Goal: Information Seeking & Learning: Find specific fact

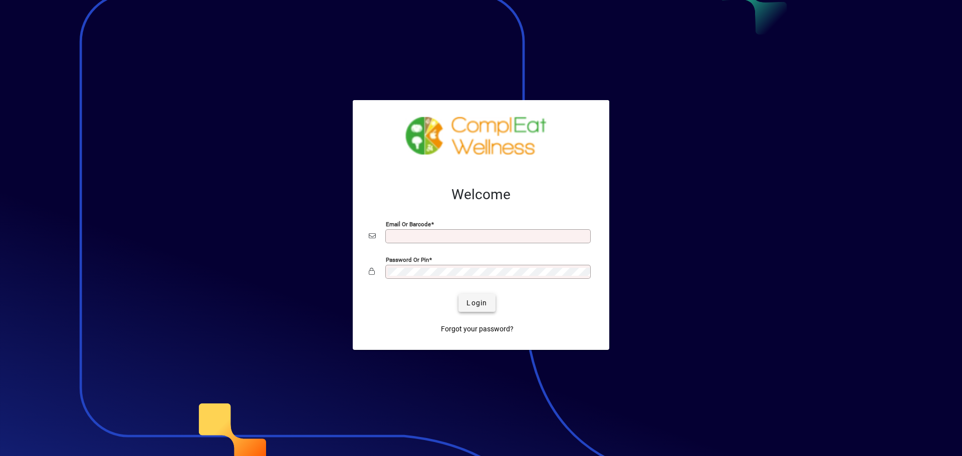
type input "**********"
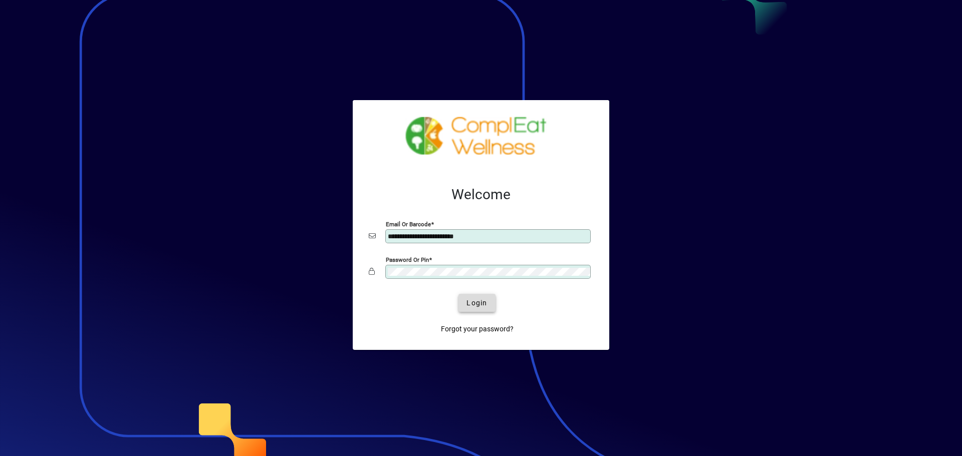
click at [486, 303] on span "Login" at bounding box center [476, 303] width 21 height 11
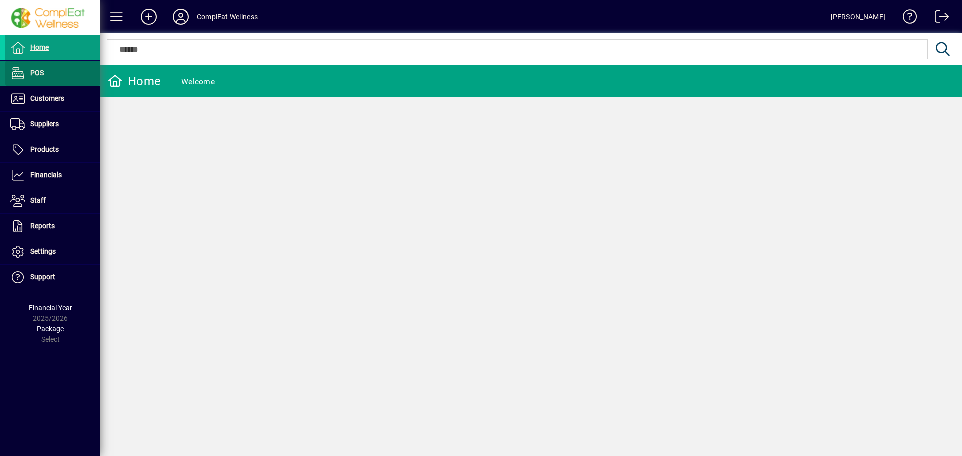
drag, startPoint x: 44, startPoint y: 73, endPoint x: 70, endPoint y: 64, distance: 27.4
click at [44, 73] on span at bounding box center [52, 73] width 95 height 24
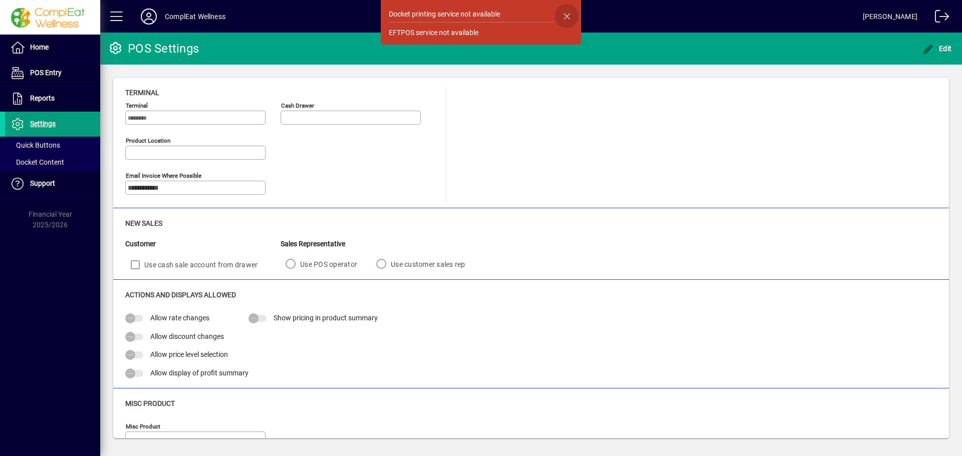
click at [572, 18] on span "button" at bounding box center [566, 16] width 24 height 24
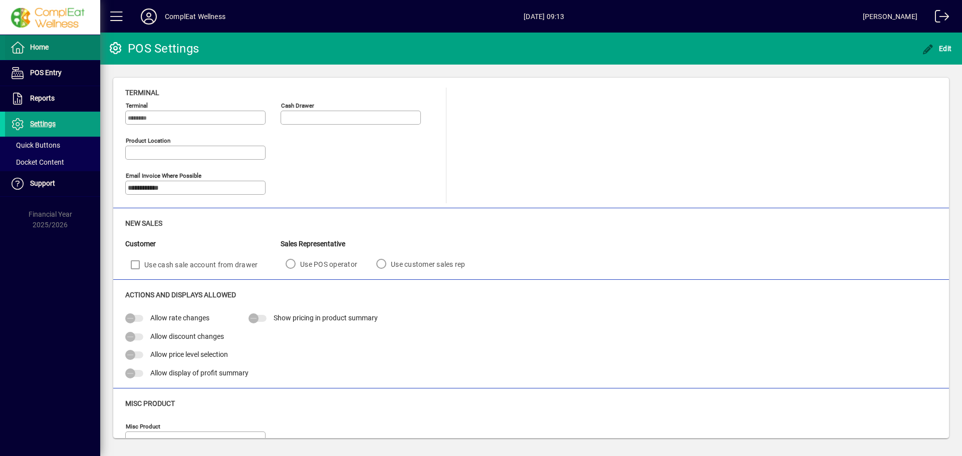
click at [44, 46] on span "Home" at bounding box center [39, 47] width 19 height 8
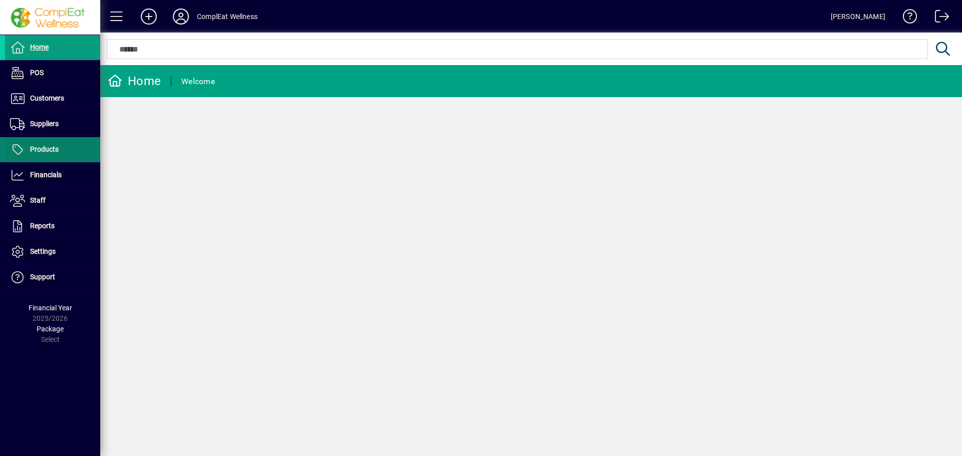
click at [46, 150] on span "Products" at bounding box center [44, 149] width 29 height 8
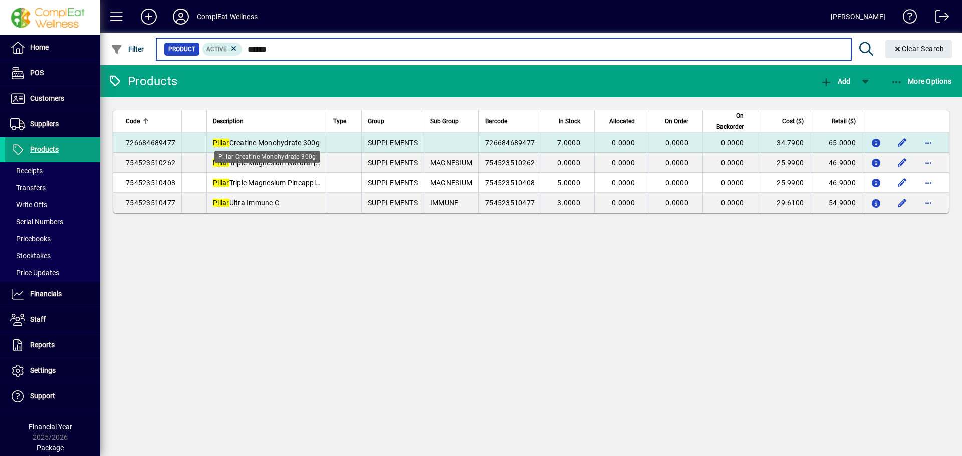
type input "******"
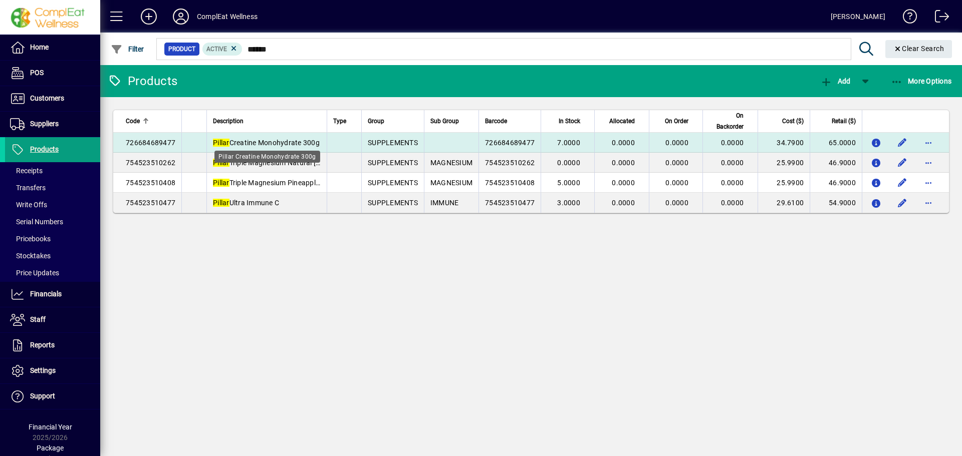
click at [261, 141] on span "Pillar Creatine Monohydrate 300g" at bounding box center [266, 143] width 107 height 8
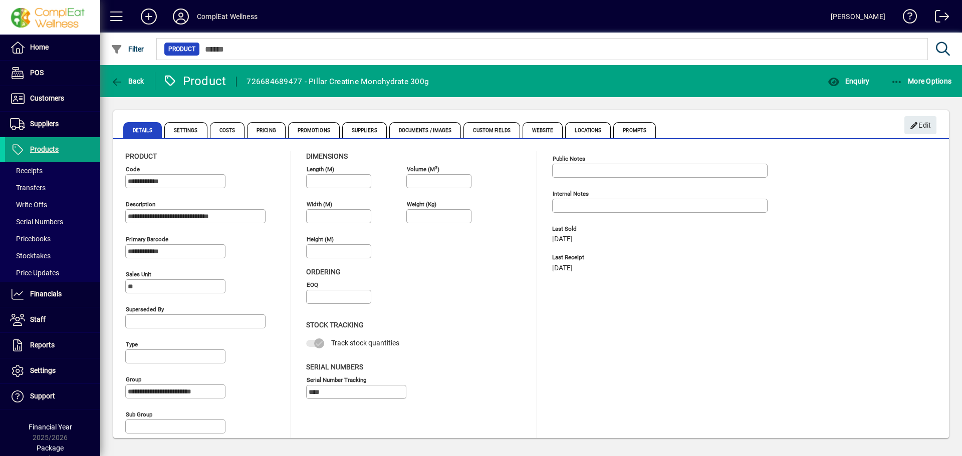
drag, startPoint x: 434, startPoint y: 80, endPoint x: 308, endPoint y: 89, distance: 126.5
click at [308, 89] on mat-toolbar-row "Back Product 726684689477 - Pillar Creatine Monohydrate 300g Enquiry More Optio…" at bounding box center [531, 81] width 862 height 32
copy div "Pillar Creatine Monohydrate 300g"
